Goal: Task Accomplishment & Management: Complete application form

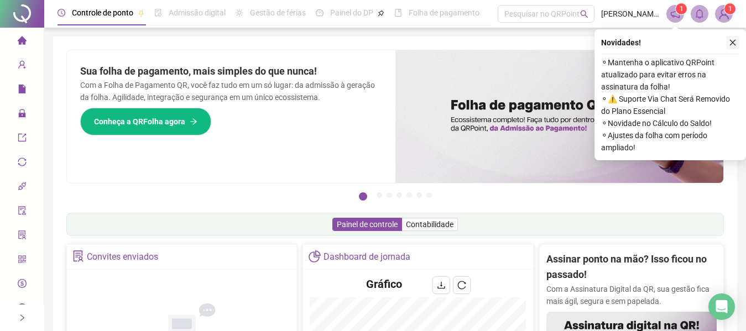
click at [730, 43] on icon "close" at bounding box center [733, 43] width 8 height 8
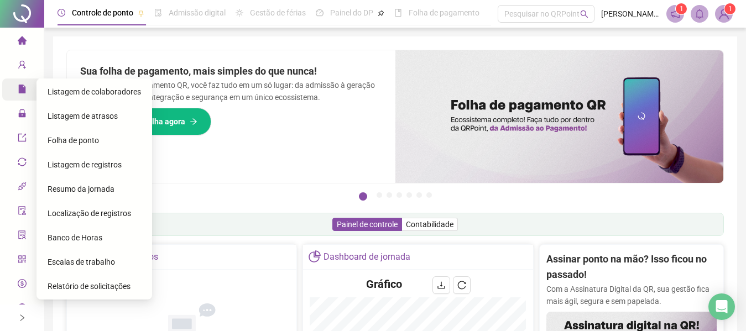
click at [20, 94] on span "file" at bounding box center [22, 91] width 9 height 22
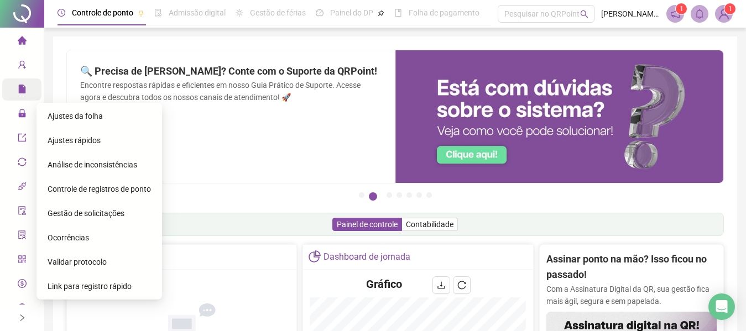
click at [56, 113] on span "Ajustes da folha" at bounding box center [75, 116] width 55 height 9
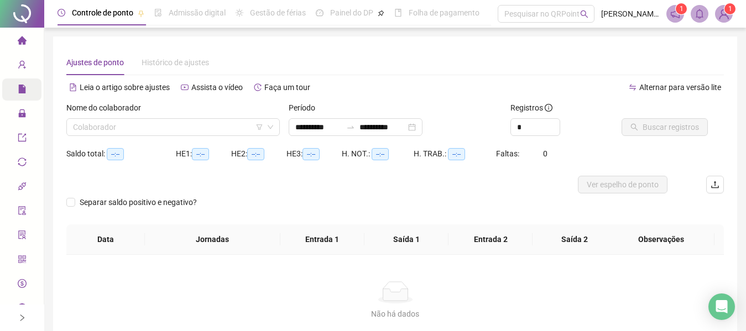
type input "**********"
click at [188, 123] on input "search" at bounding box center [168, 127] width 190 height 17
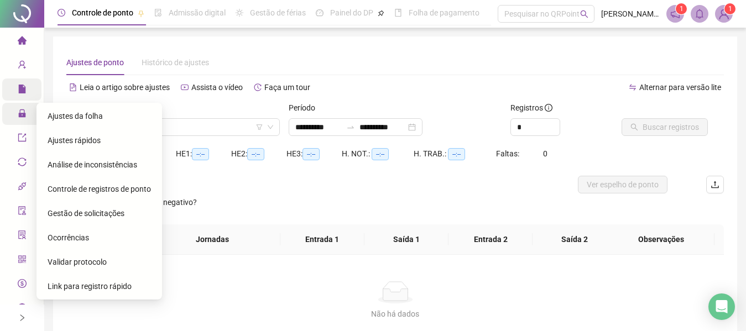
click at [18, 116] on icon "lock" at bounding box center [22, 113] width 9 height 9
click at [80, 210] on span "Gestão de solicitações" at bounding box center [86, 213] width 77 height 9
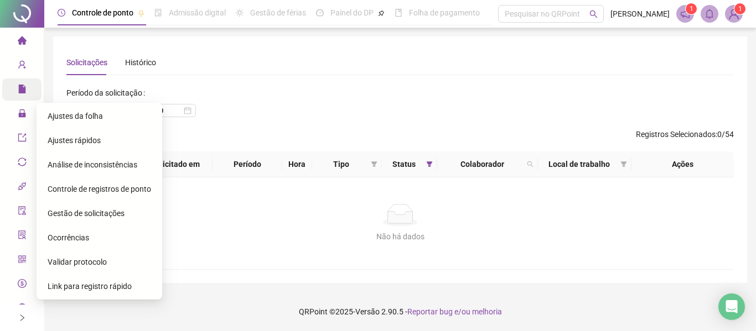
click at [56, 115] on span "Ajustes da folha" at bounding box center [75, 116] width 55 height 9
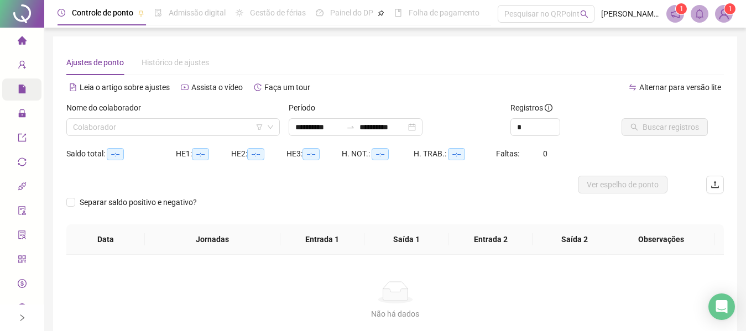
type input "**********"
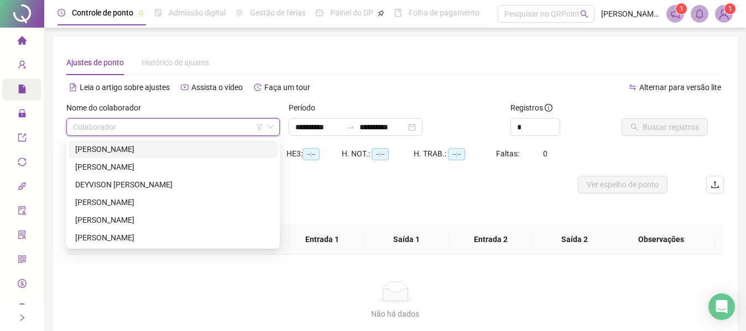
click at [102, 132] on input "search" at bounding box center [168, 127] width 190 height 17
click at [115, 224] on div "[PERSON_NAME]" at bounding box center [173, 220] width 196 height 12
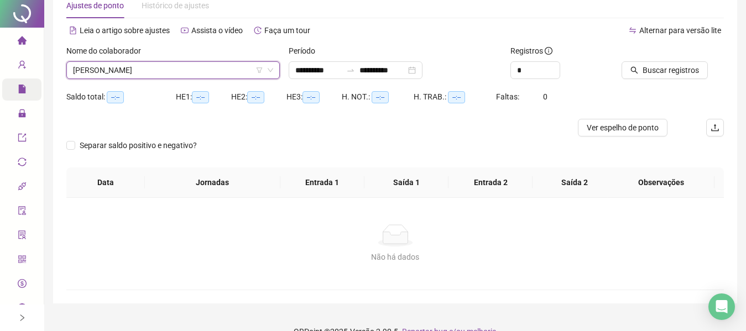
scroll to position [77, 0]
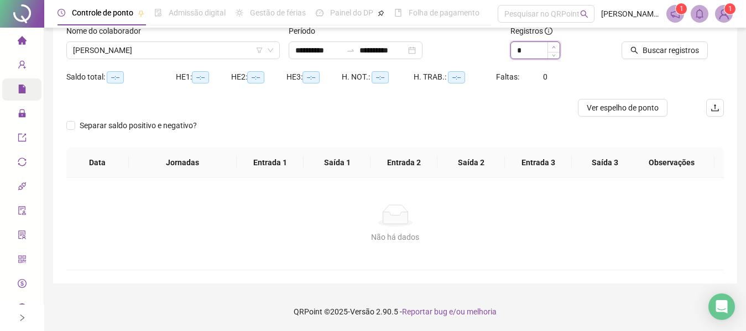
click at [553, 43] on span "Increase Value" at bounding box center [554, 47] width 12 height 10
type input "*"
click at [553, 43] on span "Increase Value" at bounding box center [554, 47] width 12 height 10
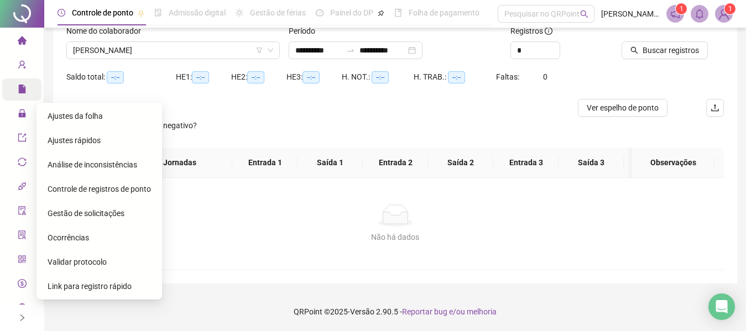
click at [56, 114] on span "Ajustes da folha" at bounding box center [75, 116] width 55 height 9
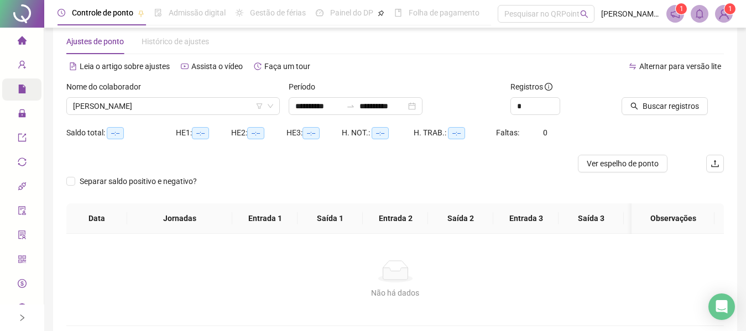
scroll to position [0, 0]
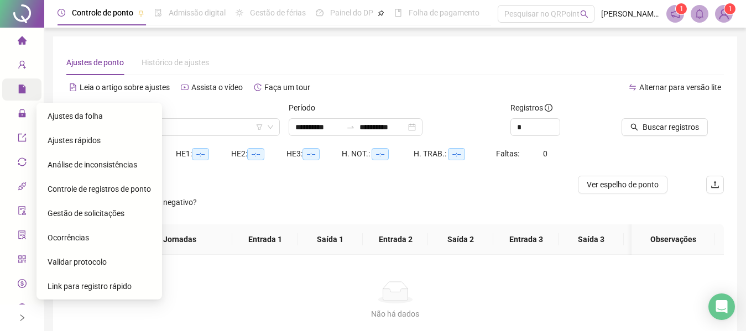
click at [18, 114] on icon "lock" at bounding box center [21, 114] width 7 height 8
click at [55, 116] on span "Ajustes da folha" at bounding box center [75, 116] width 55 height 9
click at [27, 114] on icon at bounding box center [30, 114] width 6 height 0
click at [74, 221] on div "Gestão de solicitações" at bounding box center [99, 214] width 103 height 22
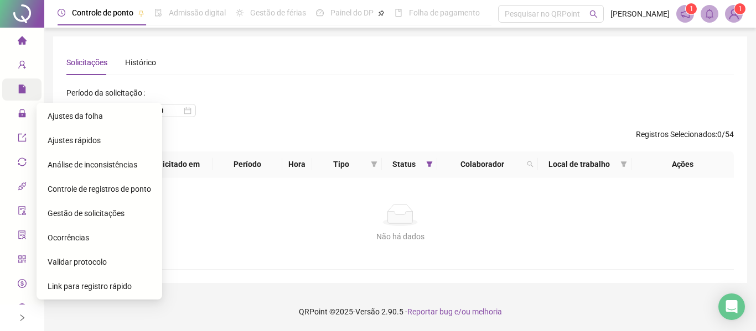
click at [53, 115] on span "Ajustes da folha" at bounding box center [75, 116] width 55 height 9
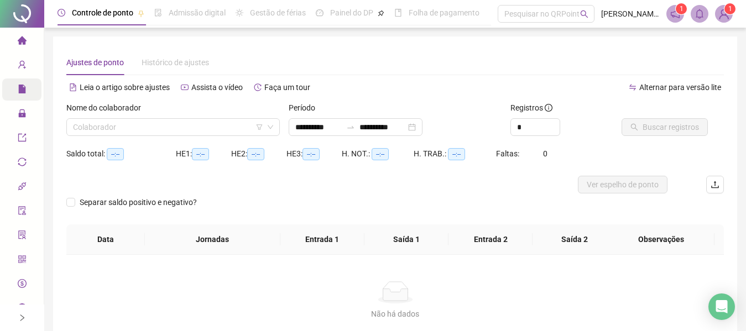
type input "**********"
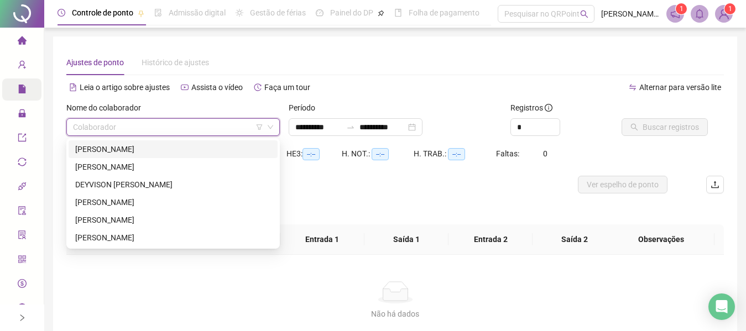
click at [133, 129] on input "search" at bounding box center [168, 127] width 190 height 17
click at [116, 215] on div "[PERSON_NAME]" at bounding box center [173, 220] width 196 height 12
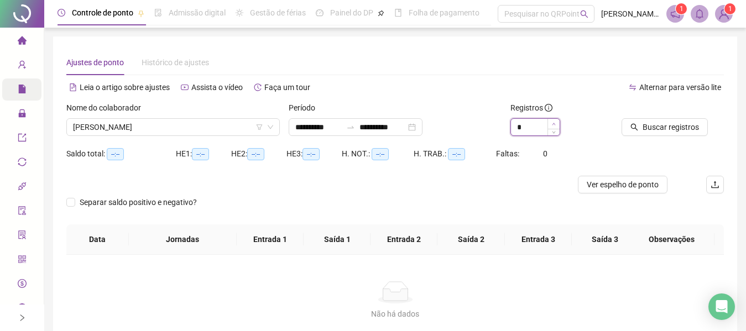
click at [550, 124] on span "Increase Value" at bounding box center [554, 124] width 12 height 10
type input "*"
click at [550, 124] on span "Increase Value" at bounding box center [554, 124] width 12 height 10
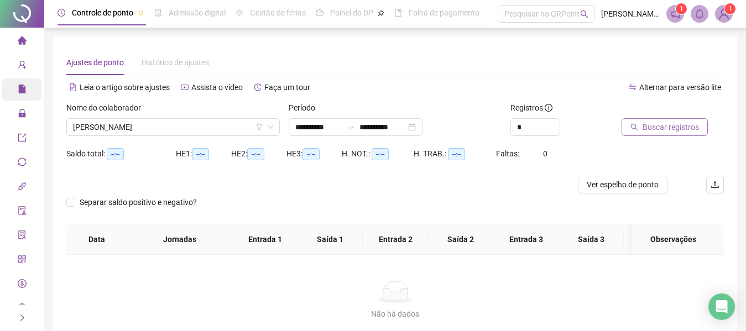
click at [649, 131] on span "Buscar registros" at bounding box center [671, 127] width 56 height 12
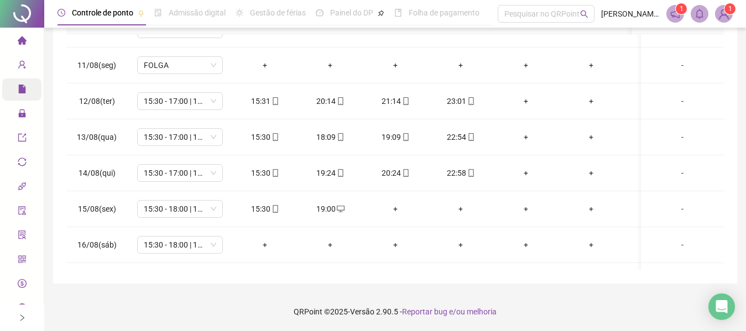
scroll to position [354, 0]
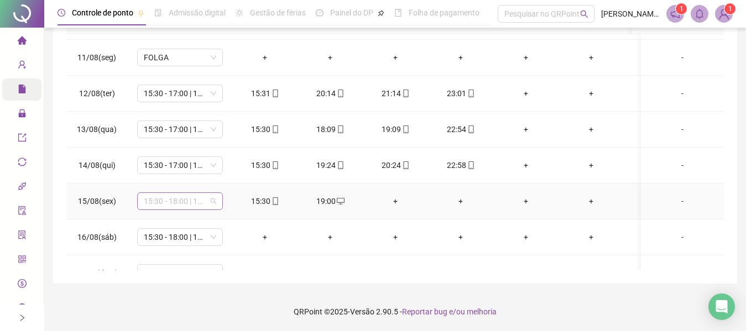
click at [211, 203] on span "15:30 - 18:00 | 19:00 - 02:30" at bounding box center [180, 201] width 72 height 17
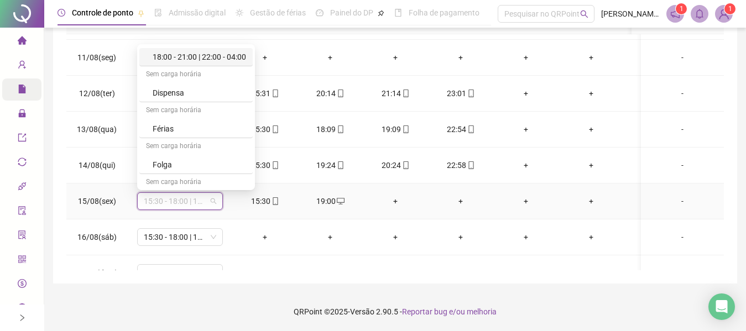
scroll to position [248, 0]
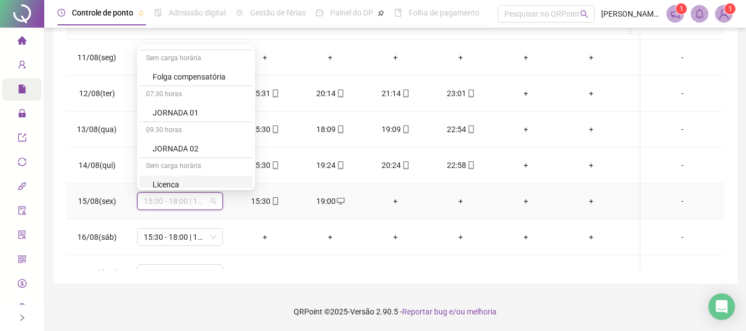
click at [197, 183] on div "Licença" at bounding box center [200, 185] width 94 height 12
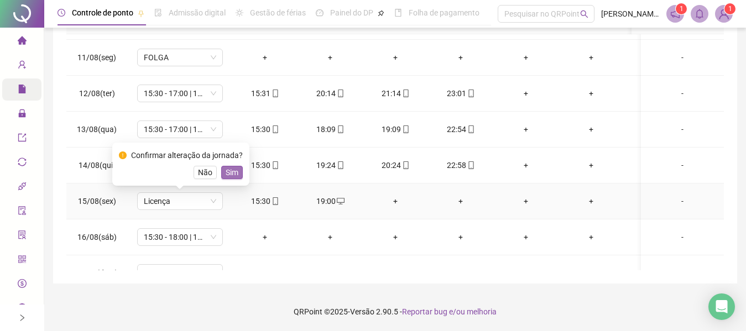
click at [226, 177] on span "Sim" at bounding box center [232, 173] width 13 height 12
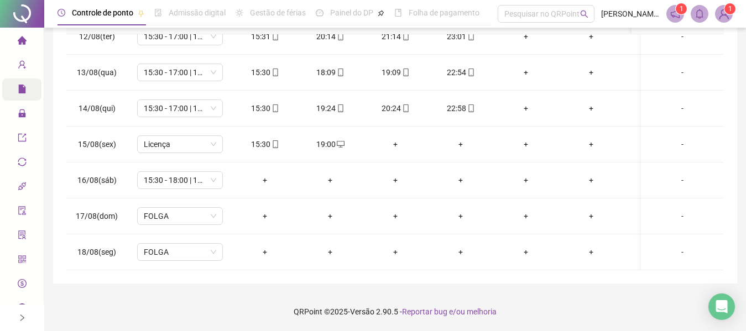
scroll to position [0, 0]
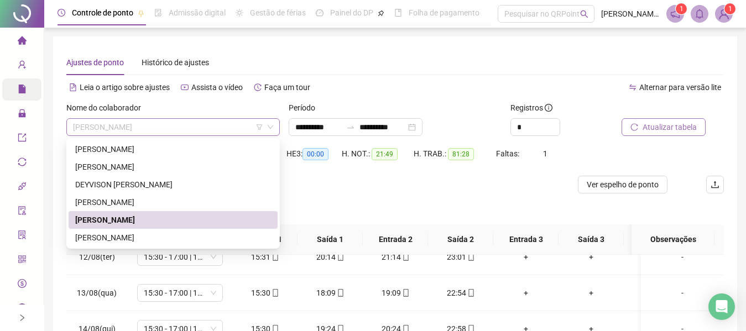
click at [236, 126] on span "[PERSON_NAME]" at bounding box center [173, 127] width 200 height 17
click at [134, 167] on div "[PERSON_NAME]" at bounding box center [173, 167] width 196 height 12
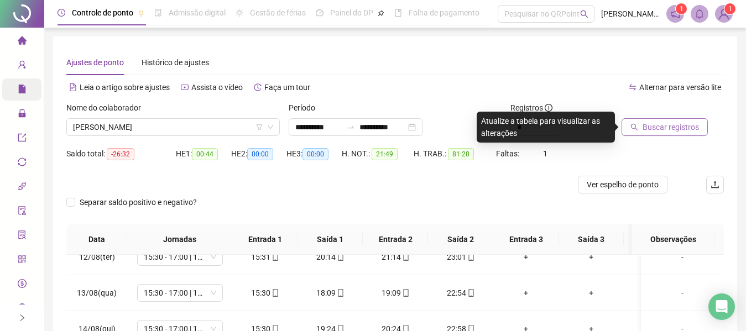
click at [651, 126] on span "Buscar registros" at bounding box center [671, 127] width 56 height 12
